Goal: Task Accomplishment & Management: Use online tool/utility

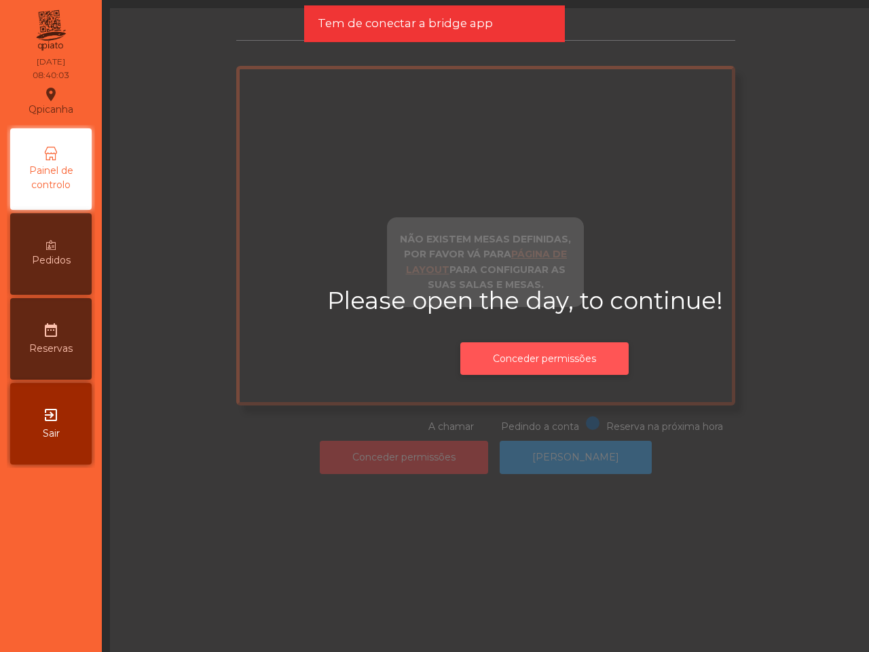
click at [560, 363] on button "Conceder permissões" at bounding box center [544, 358] width 168 height 33
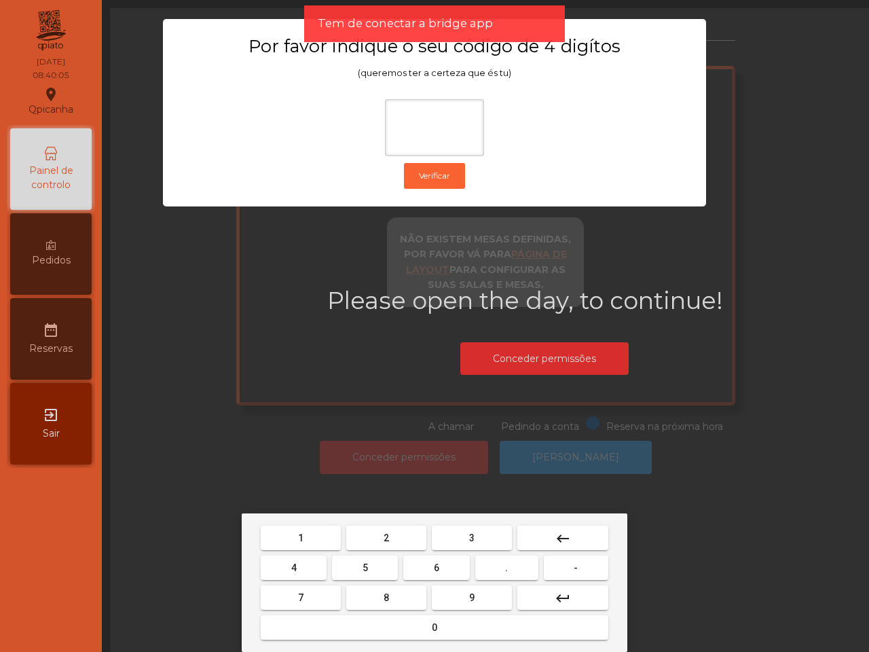
click at [307, 531] on button "1" at bounding box center [301, 537] width 80 height 24
click at [456, 591] on button "9" at bounding box center [472, 597] width 80 height 24
click at [303, 560] on button "4" at bounding box center [294, 567] width 66 height 24
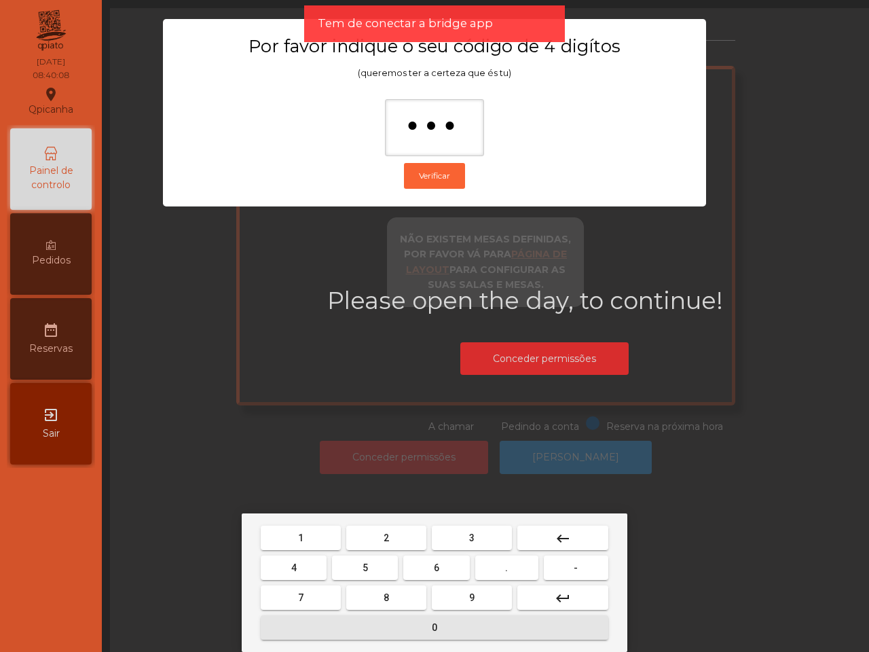
click at [432, 625] on span "0" at bounding box center [434, 627] width 5 height 11
type input "****"
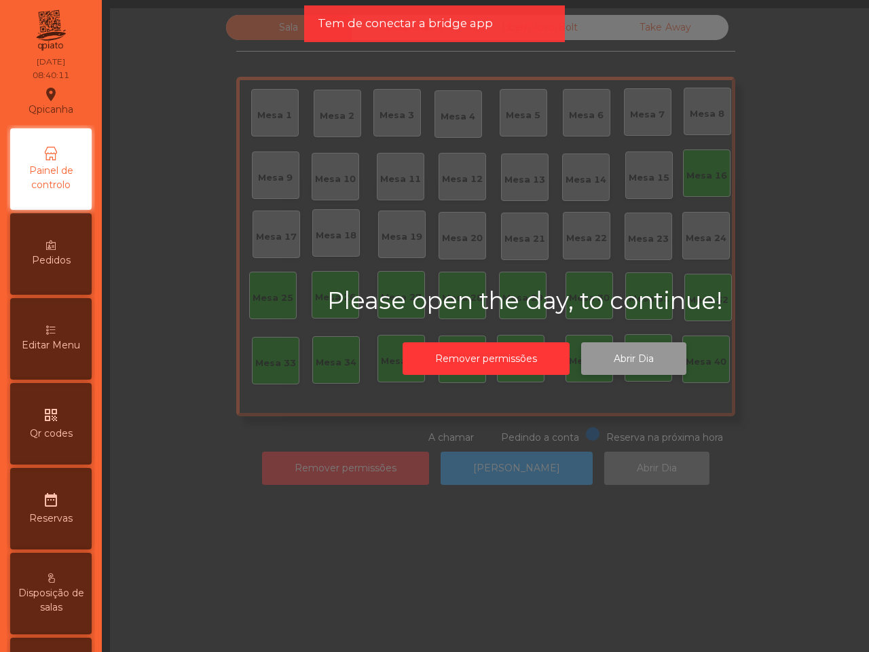
click at [609, 363] on button "Abrir Dia" at bounding box center [633, 358] width 105 height 33
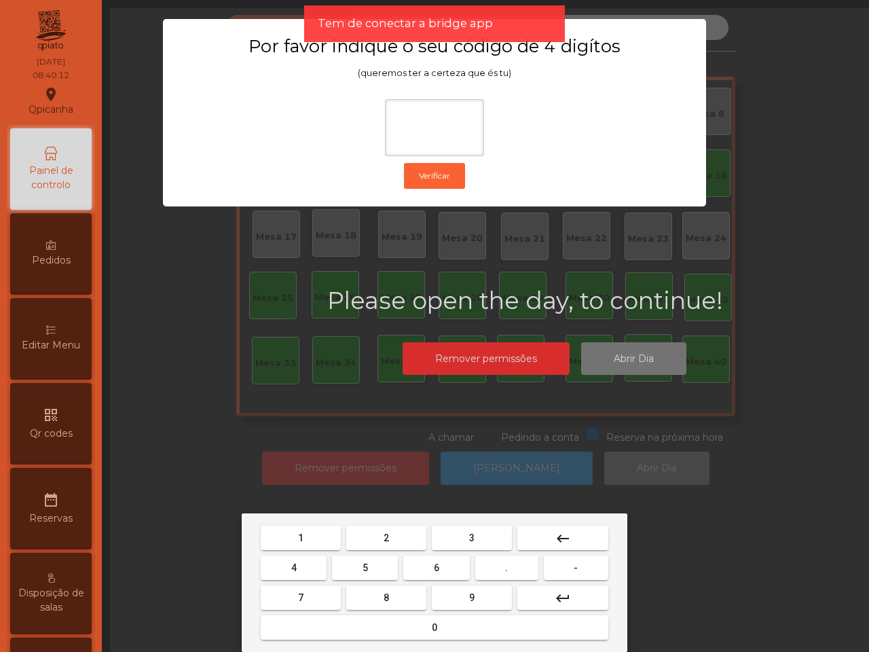
click at [313, 533] on button "1" at bounding box center [301, 537] width 80 height 24
click at [453, 590] on button "9" at bounding box center [472, 597] width 80 height 24
click at [289, 565] on button "4" at bounding box center [294, 567] width 66 height 24
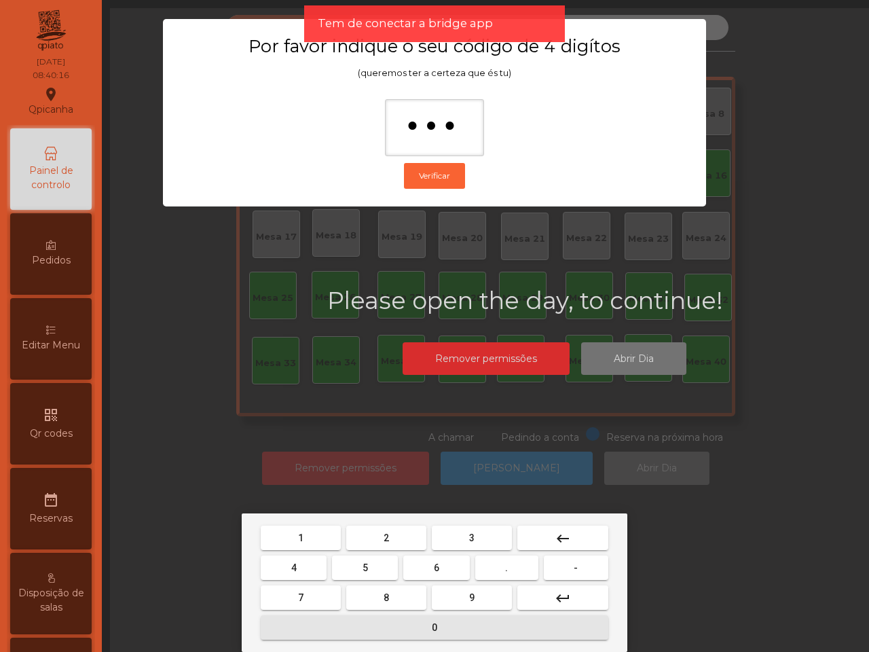
click at [415, 625] on button "0" at bounding box center [434, 627] width 347 height 24
type input "****"
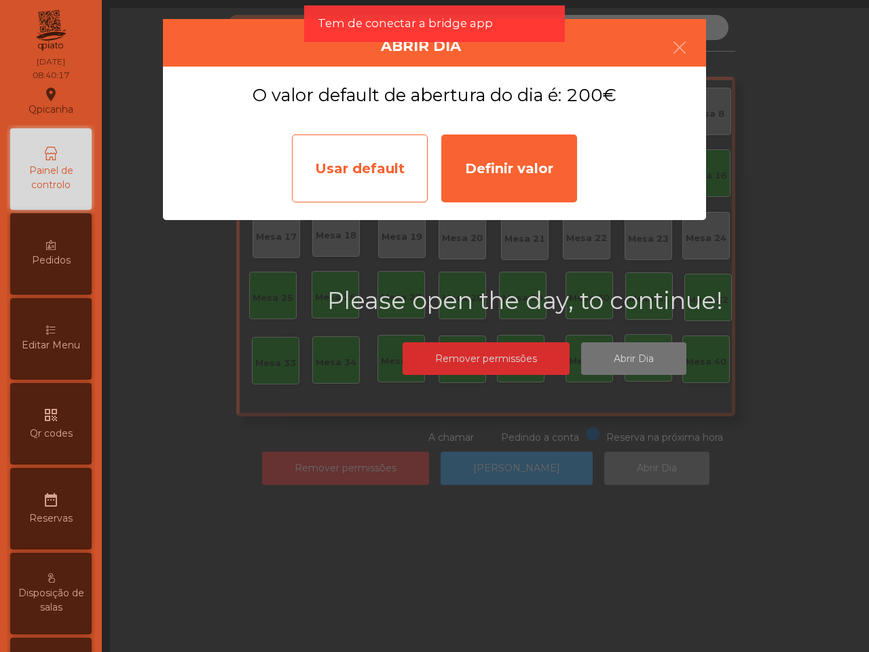
click at [377, 177] on div "Usar default" at bounding box center [360, 168] width 136 height 68
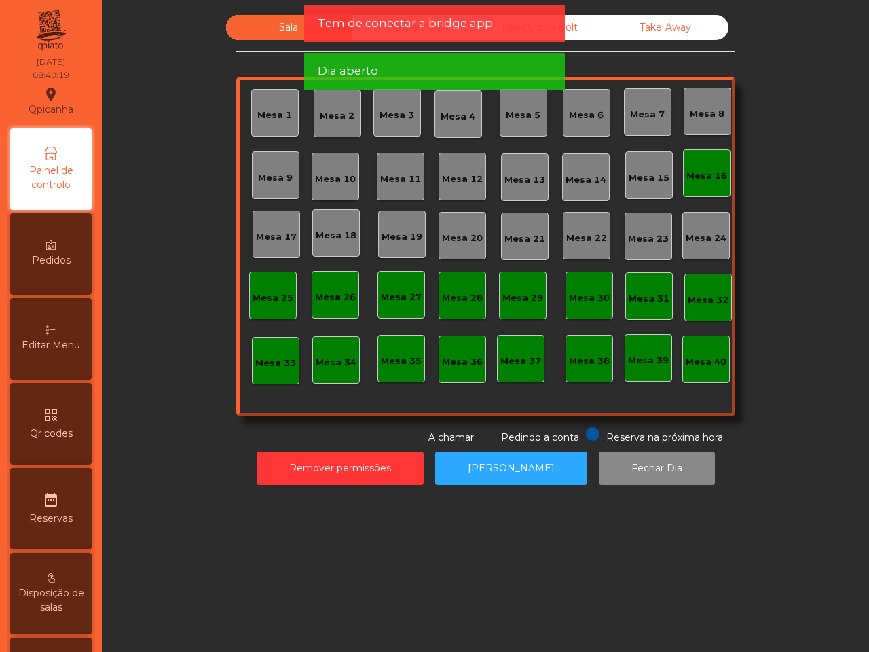
click at [513, 27] on div "Tem de conectar a bridge app" at bounding box center [434, 23] width 233 height 17
